Goal: Find specific page/section: Find specific page/section

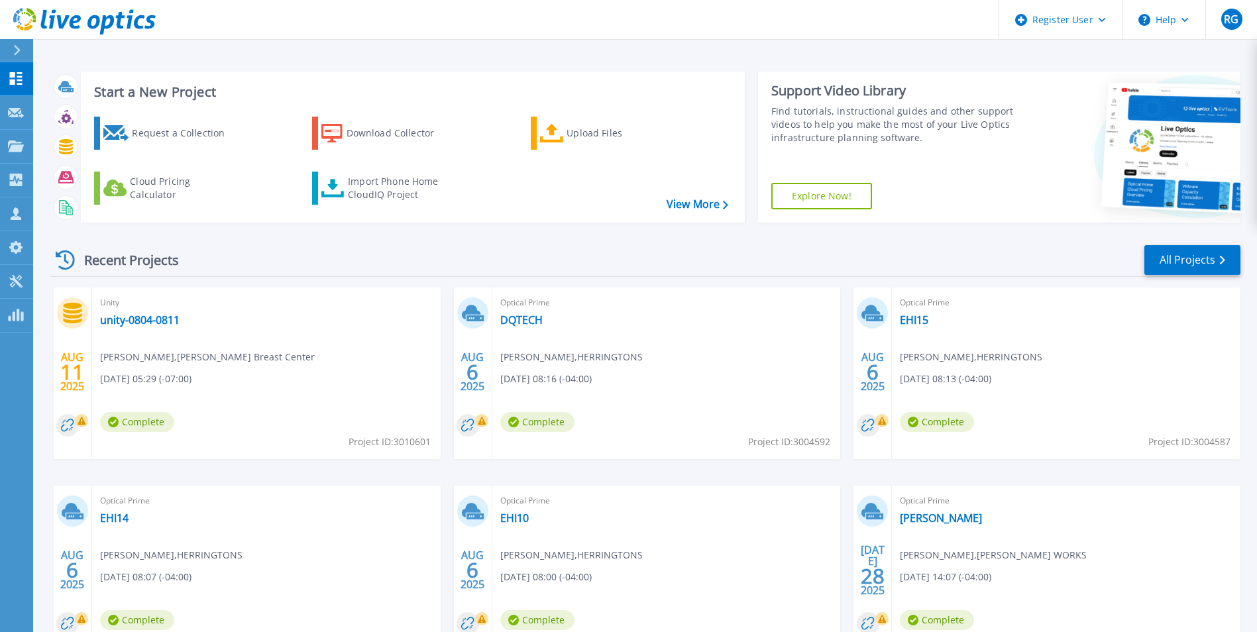
drag, startPoint x: 676, startPoint y: 288, endPoint x: 611, endPoint y: 254, distance: 73.5
click at [611, 254] on div "Recent Projects All Projects" at bounding box center [645, 260] width 1189 height 33
click at [684, 32] on header "Register User Help RG Dell User [PERSON_NAME] [PERSON_NAME][EMAIL_ADDRESS][PERS…" at bounding box center [628, 20] width 1257 height 40
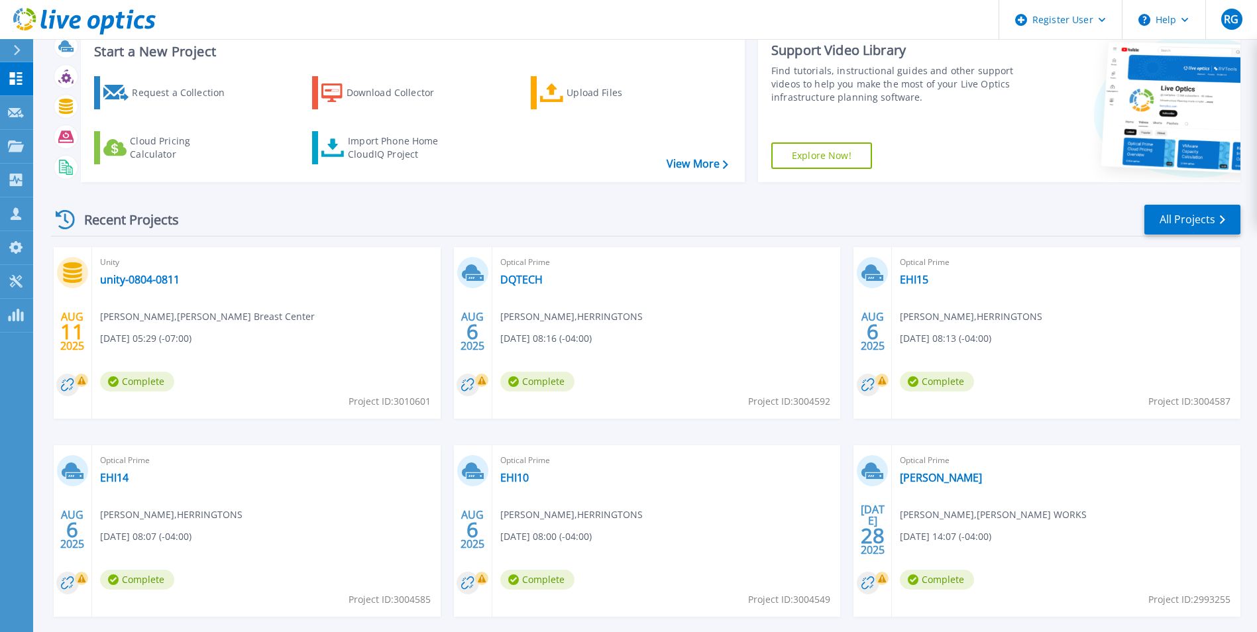
scroll to position [102, 0]
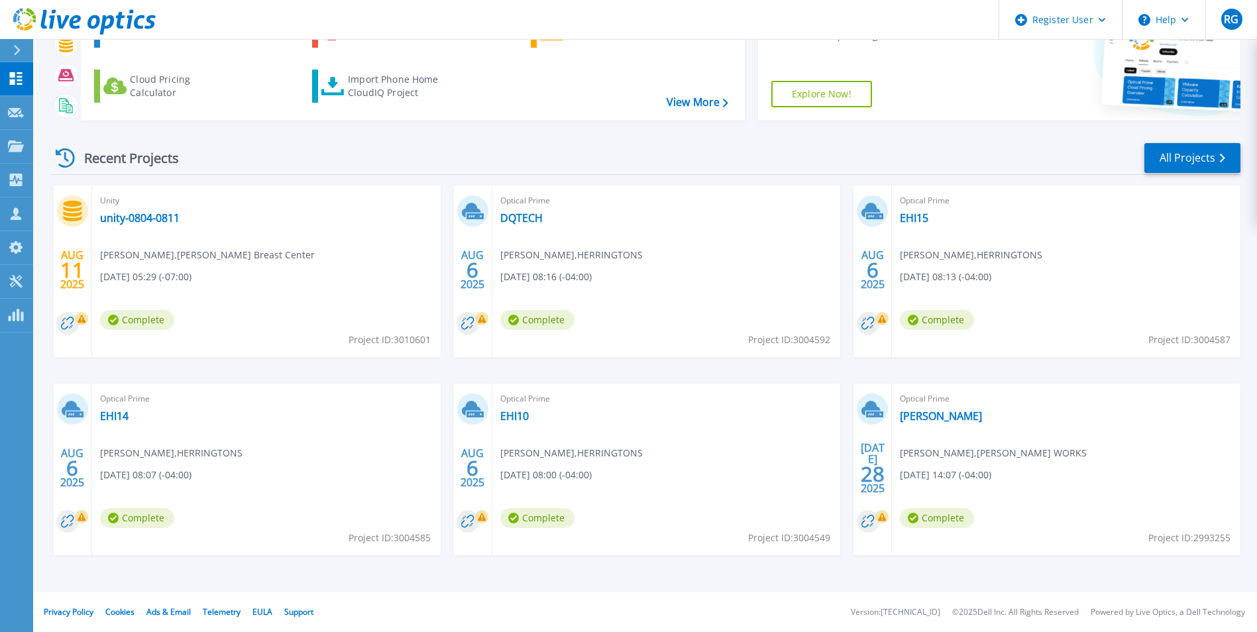
click at [611, 382] on div "[DATE] Unity unity-0804-0811 [PERSON_NAME] , [PERSON_NAME] Breast Center [DATE]…" at bounding box center [640, 383] width 1200 height 396
click at [619, 152] on div "Recent Projects All Projects" at bounding box center [645, 158] width 1189 height 33
click at [1183, 167] on link "All Projects" at bounding box center [1192, 158] width 96 height 30
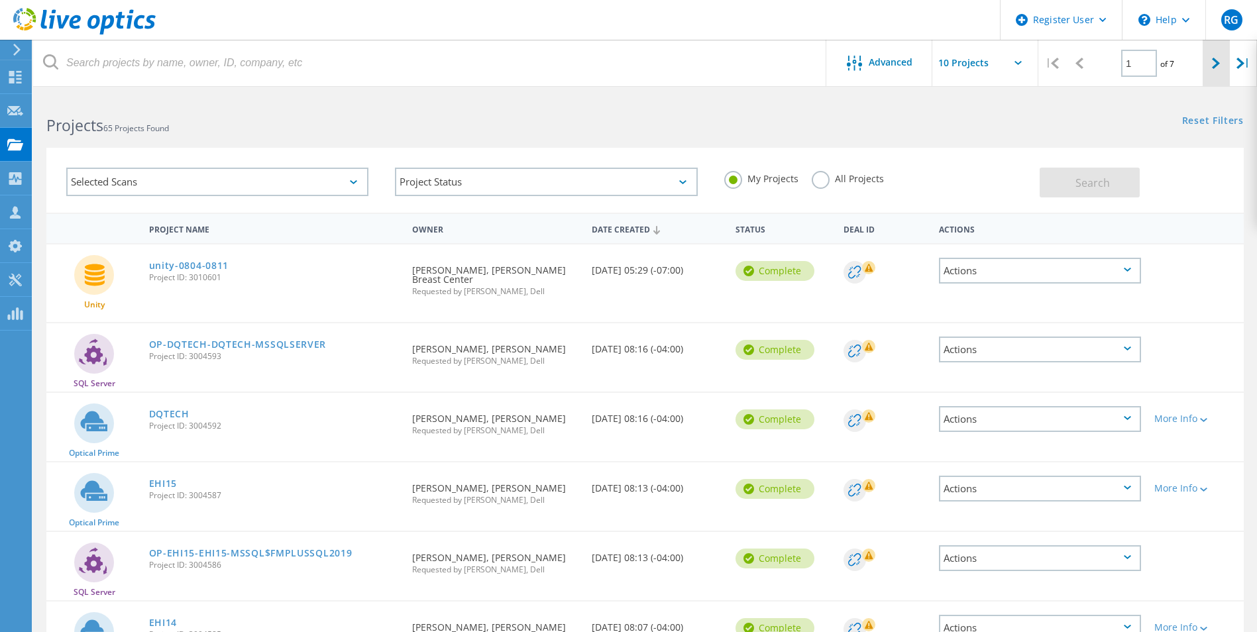
click at [1212, 60] on icon at bounding box center [1216, 63] width 8 height 11
type input "2"
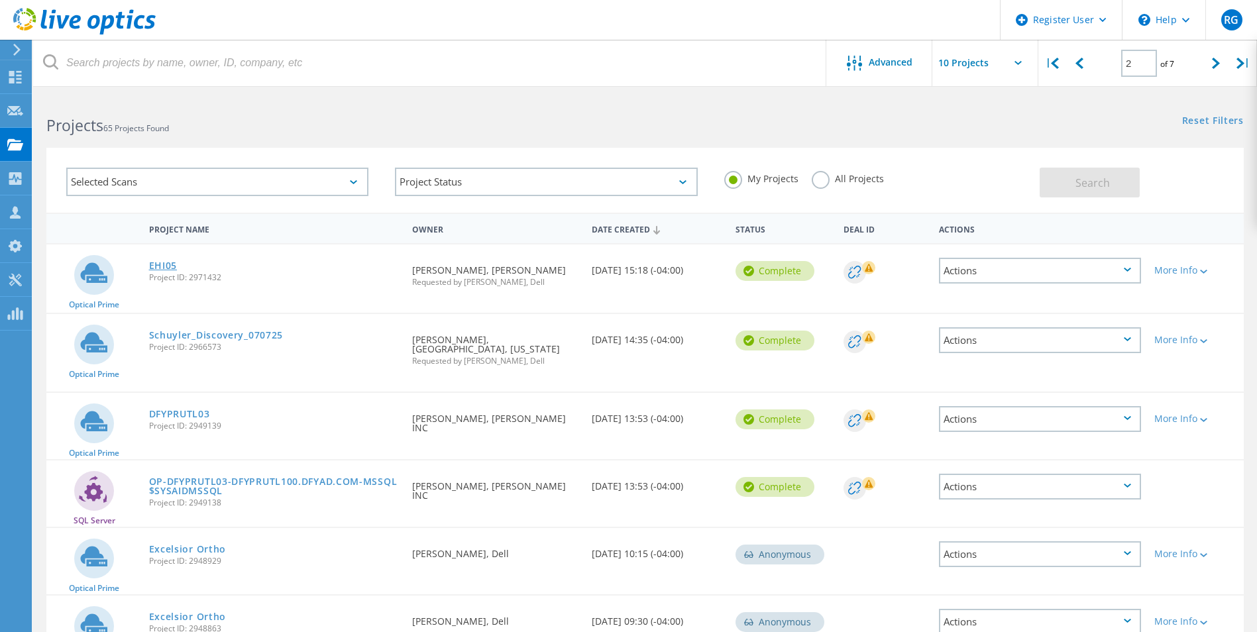
click at [158, 266] on link "EHI05" at bounding box center [163, 265] width 28 height 9
